Goal: Transaction & Acquisition: Purchase product/service

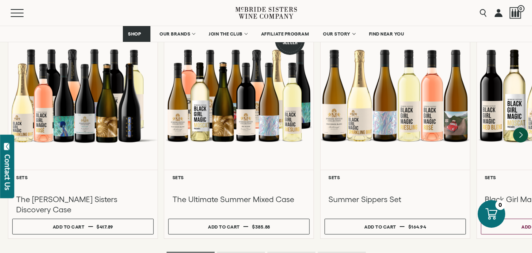
scroll to position [788, 0]
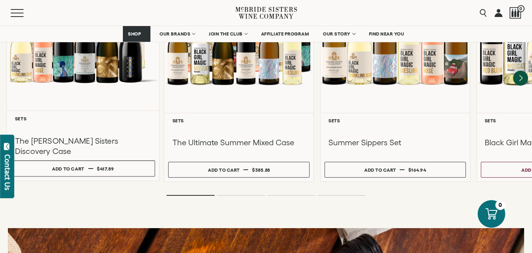
click at [112, 70] on div at bounding box center [83, 35] width 152 height 152
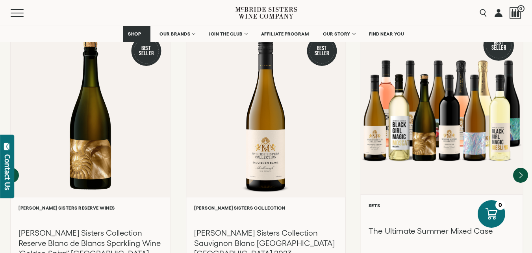
scroll to position [901, 0]
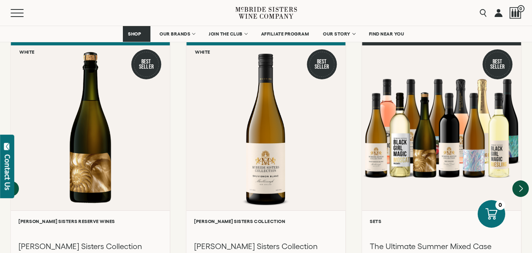
click at [522, 185] on icon "Next" at bounding box center [521, 188] width 3 height 6
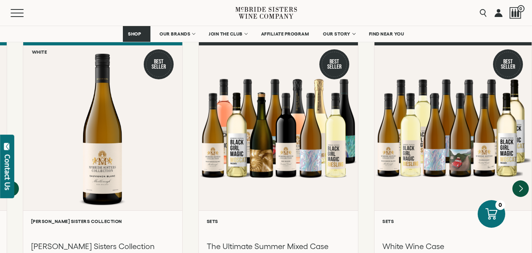
click at [522, 159] on div at bounding box center [453, 127] width 157 height 165
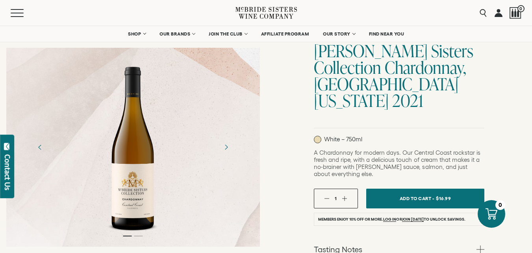
scroll to position [79, 0]
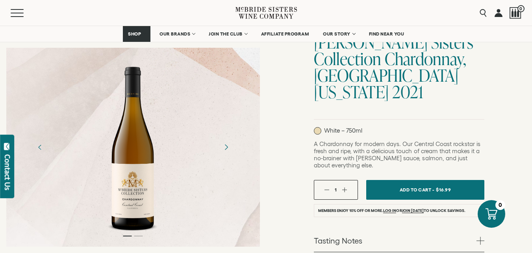
click at [231, 145] on icon "Next" at bounding box center [226, 147] width 14 height 14
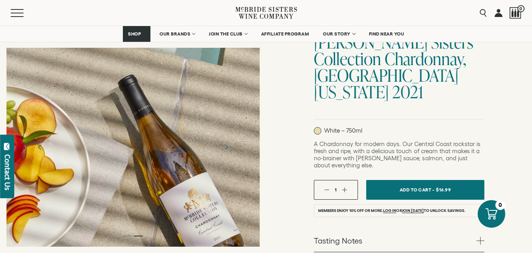
click at [47, 147] on button "Previous" at bounding box center [40, 147] width 22 height 22
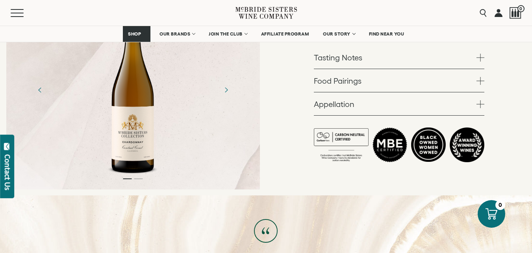
scroll to position [276, 0]
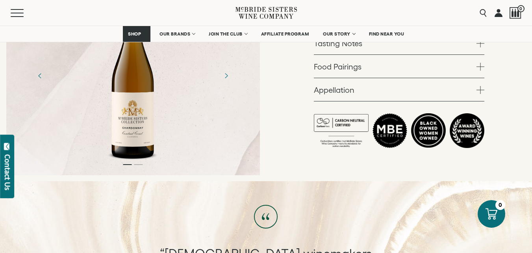
click at [108, 105] on div at bounding box center [132, 75] width 61 height 177
click at [145, 111] on div at bounding box center [132, 75] width 61 height 177
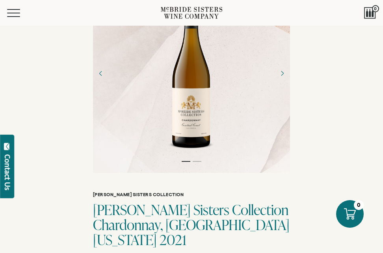
scroll to position [39, 0]
